Goal: Transaction & Acquisition: Purchase product/service

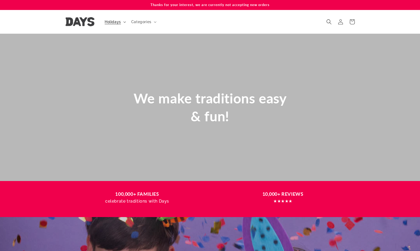
click at [121, 21] on span "Holidays" at bounding box center [113, 21] width 16 height 5
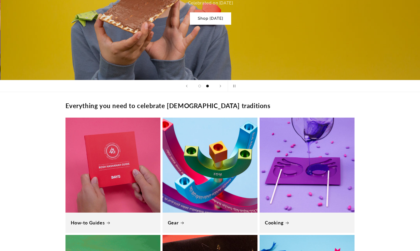
scroll to position [0, 420]
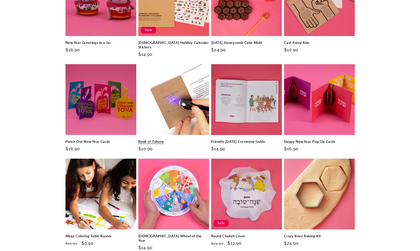
scroll to position [769, 0]
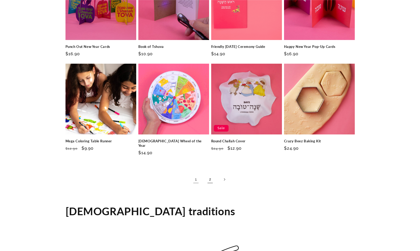
click at [208, 174] on link "2" at bounding box center [211, 180] width 12 height 12
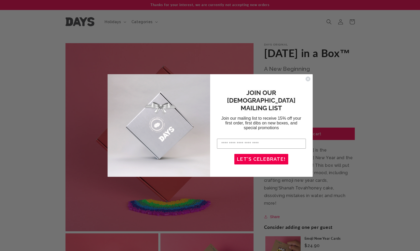
click at [310, 77] on icon "Close dialog" at bounding box center [308, 78] width 5 height 5
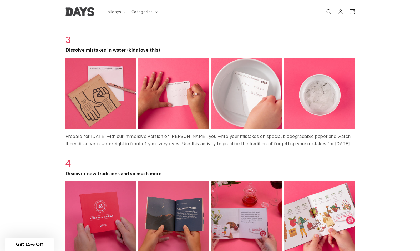
scroll to position [840, 0]
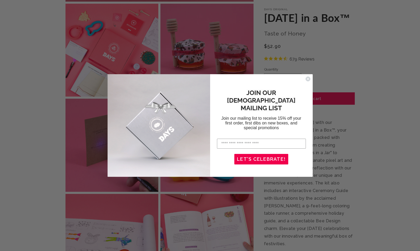
scroll to position [230, 0]
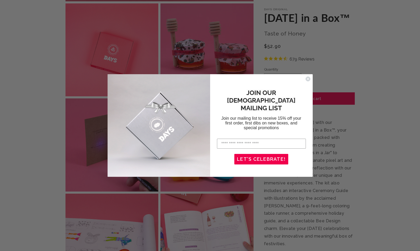
click at [309, 77] on circle "Close dialog" at bounding box center [308, 79] width 5 height 5
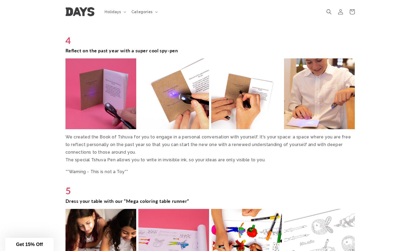
scroll to position [1239, 0]
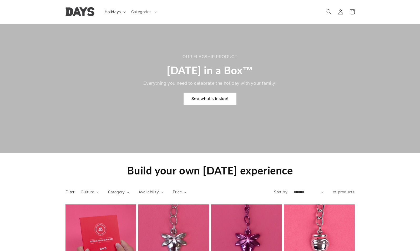
scroll to position [334, 0]
